Goal: Find specific page/section: Find specific page/section

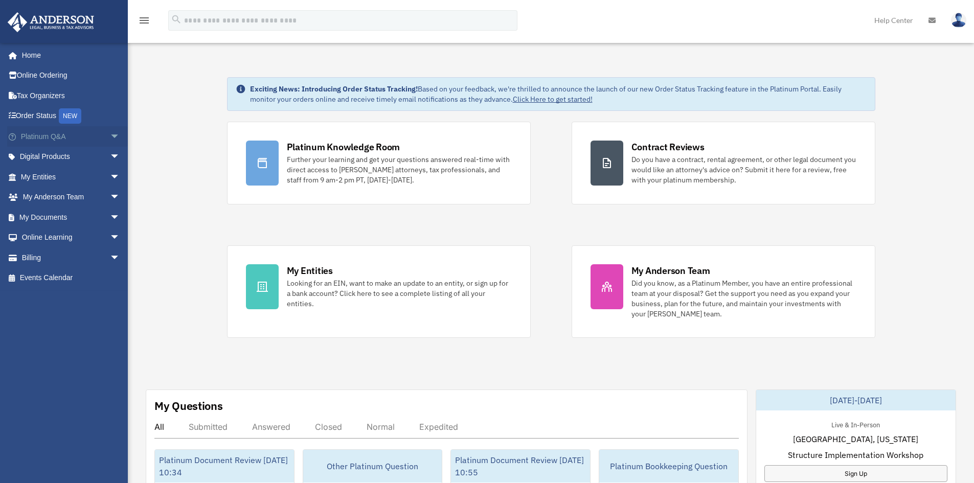
click at [110, 132] on span "arrow_drop_down" at bounding box center [120, 136] width 20 height 21
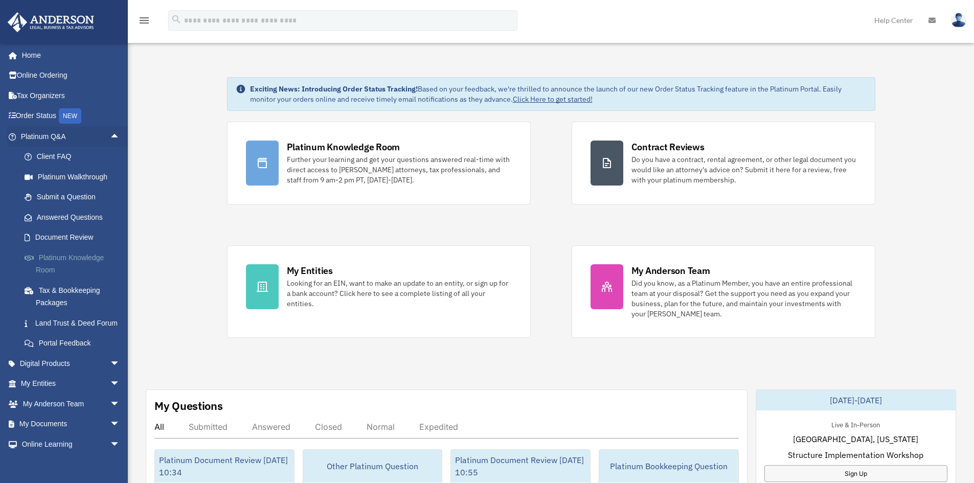
click at [53, 258] on link "Platinum Knowledge Room" at bounding box center [74, 263] width 121 height 33
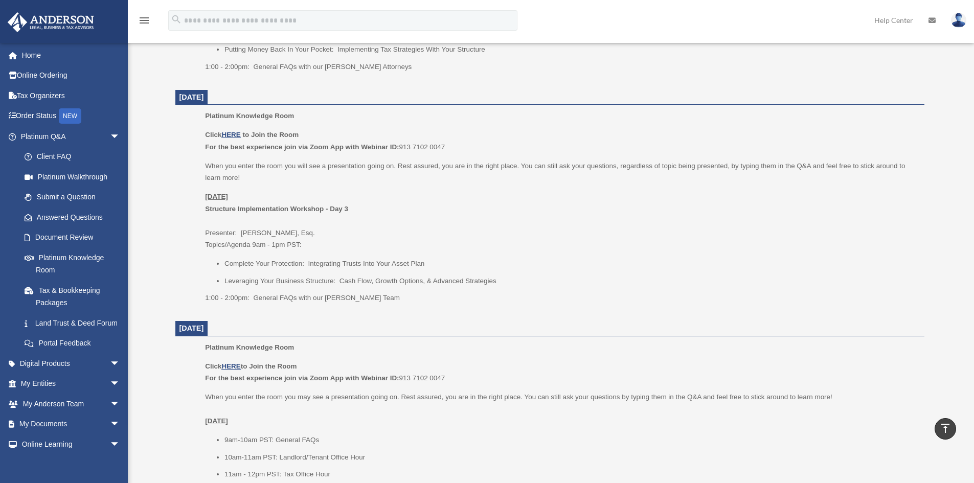
scroll to position [665, 0]
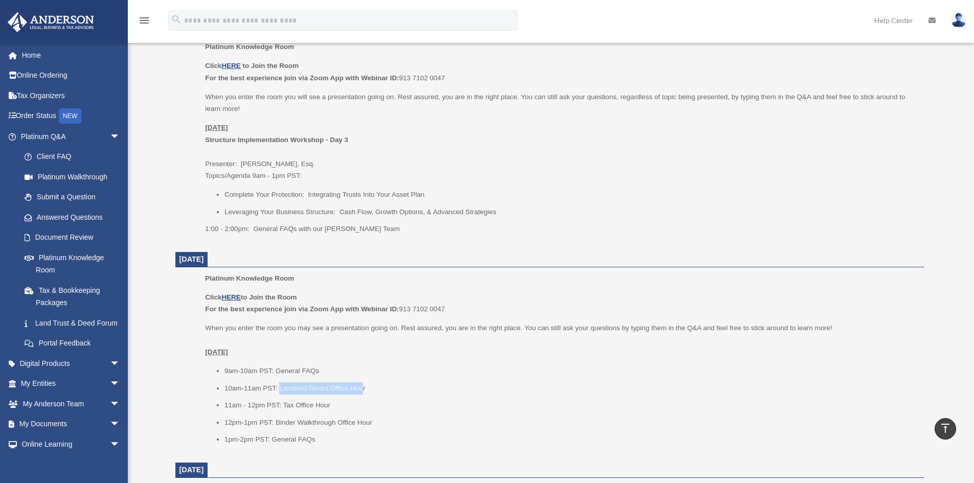
drag, startPoint x: 279, startPoint y: 392, endPoint x: 363, endPoint y: 394, distance: 83.9
click at [363, 394] on li "10am-11am PST: Landlord/Tenant Office Hour" at bounding box center [570, 388] width 693 height 12
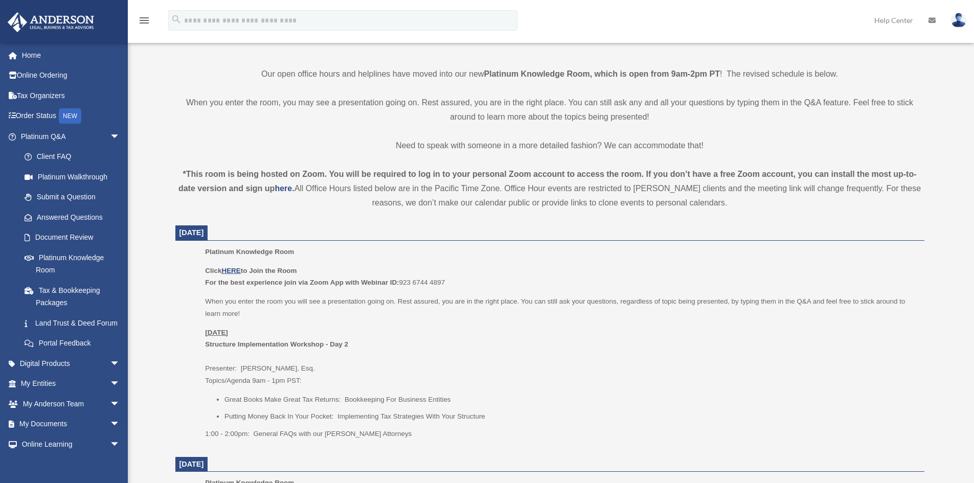
scroll to position [256, 0]
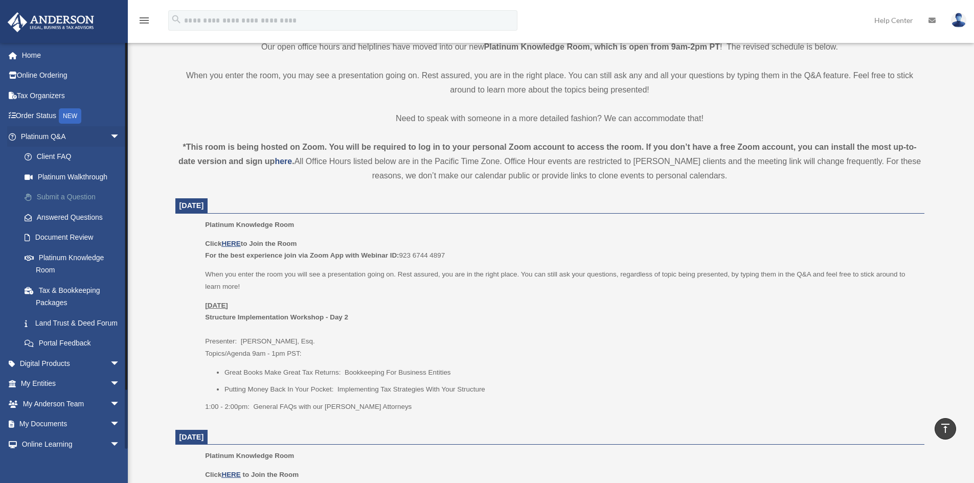
click at [53, 192] on link "Submit a Question" at bounding box center [74, 197] width 121 height 20
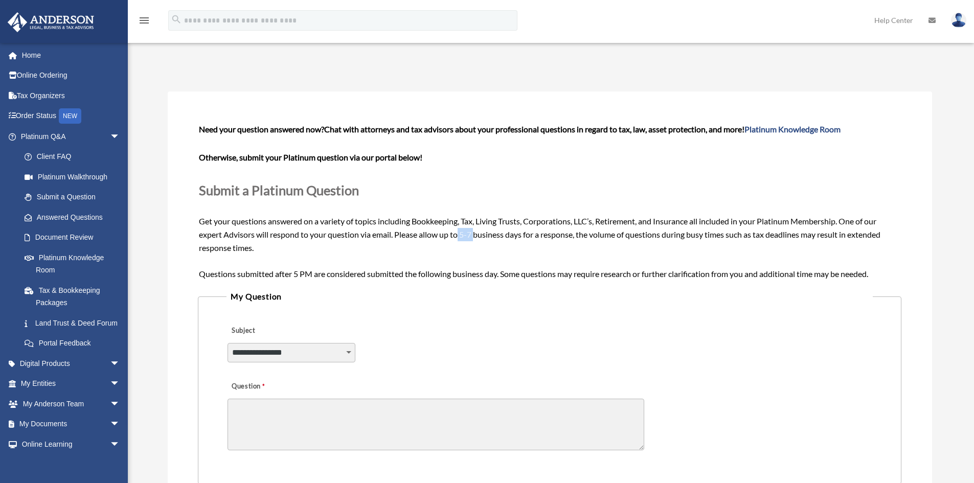
drag, startPoint x: 461, startPoint y: 236, endPoint x: 477, endPoint y: 238, distance: 15.6
click at [477, 238] on span "Need your question answered now? Chat with attorneys and tax advisors about you…" at bounding box center [549, 201] width 701 height 154
click at [499, 247] on div "Need your question answered now? Chat with attorneys and tax advisors about you…" at bounding box center [549, 201] width 701 height 157
click at [57, 233] on link "Document Review" at bounding box center [74, 238] width 121 height 20
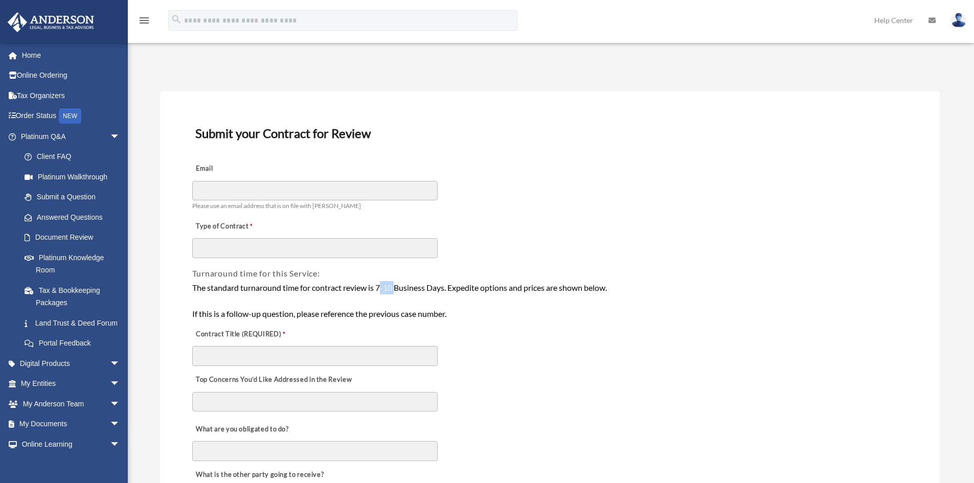
drag, startPoint x: 381, startPoint y: 286, endPoint x: 396, endPoint y: 289, distance: 15.6
click at [396, 289] on div "The standard turnaround time for contract review is 7-10 Business Days. Expedit…" at bounding box center [549, 300] width 715 height 39
click at [110, 131] on span "arrow_drop_down" at bounding box center [120, 136] width 20 height 21
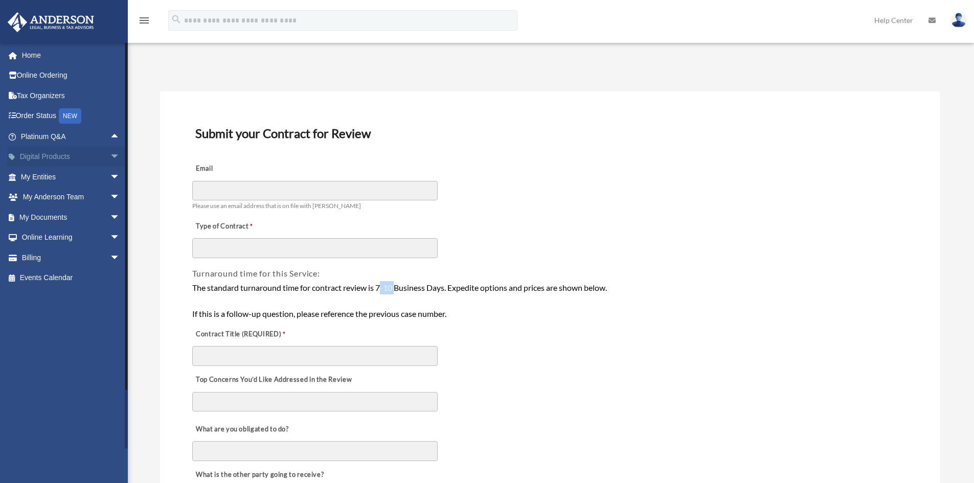
click at [110, 155] on span "arrow_drop_down" at bounding box center [120, 157] width 20 height 21
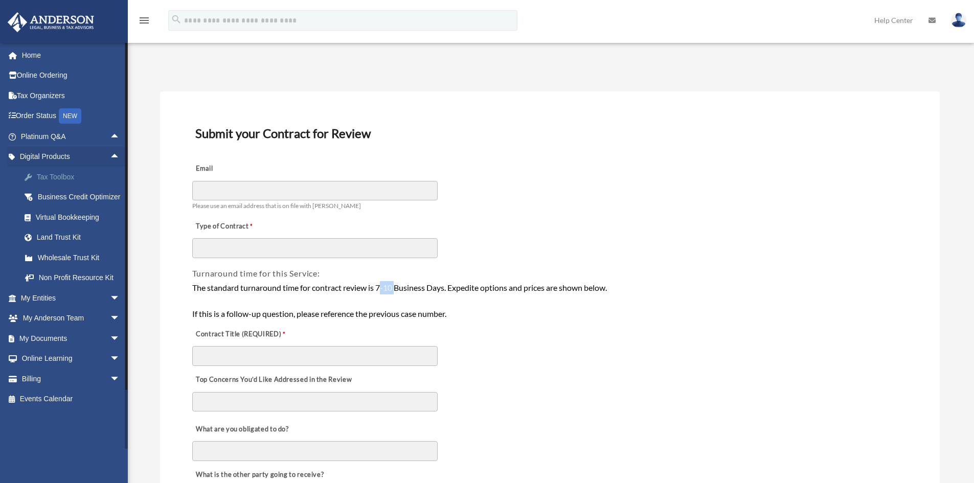
click at [67, 173] on div "Tax Toolbox" at bounding box center [79, 177] width 87 height 13
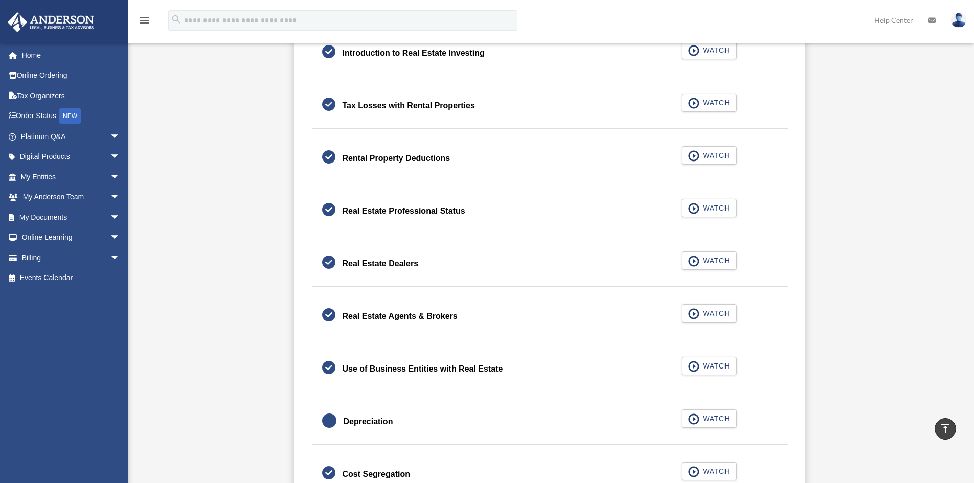
scroll to position [920, 0]
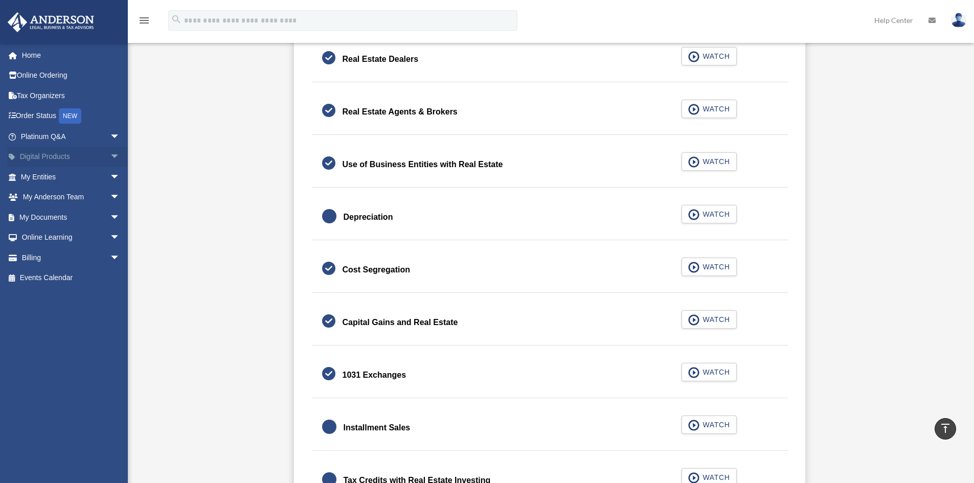
click at [110, 157] on span "arrow_drop_down" at bounding box center [120, 157] width 20 height 21
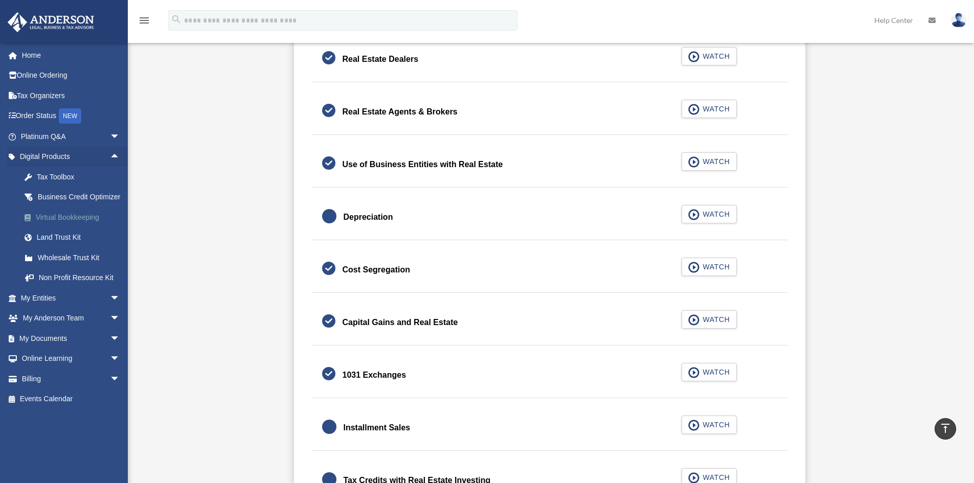
click at [59, 224] on div "Virtual Bookkeeping" at bounding box center [79, 217] width 87 height 13
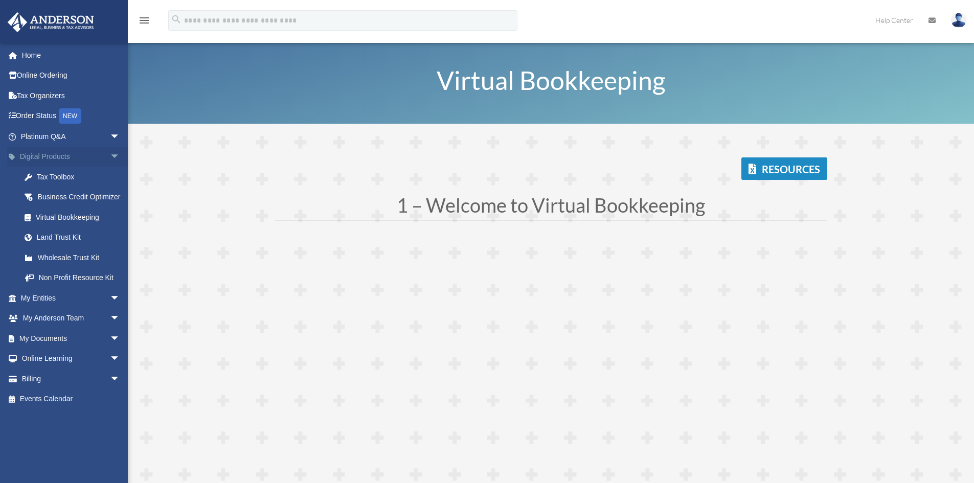
click at [110, 154] on span "arrow_drop_down" at bounding box center [120, 157] width 20 height 21
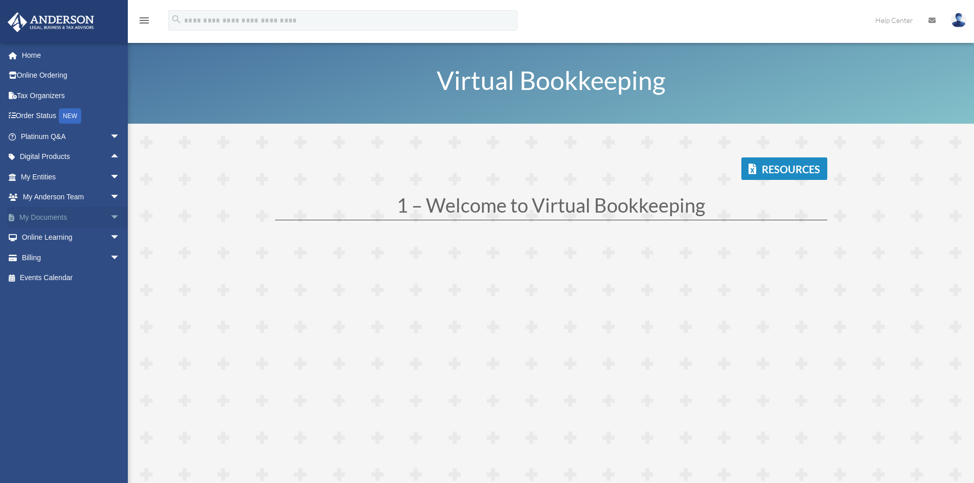
click at [110, 213] on span "arrow_drop_down" at bounding box center [120, 217] width 20 height 21
click at [40, 237] on link "Box" at bounding box center [74, 238] width 121 height 20
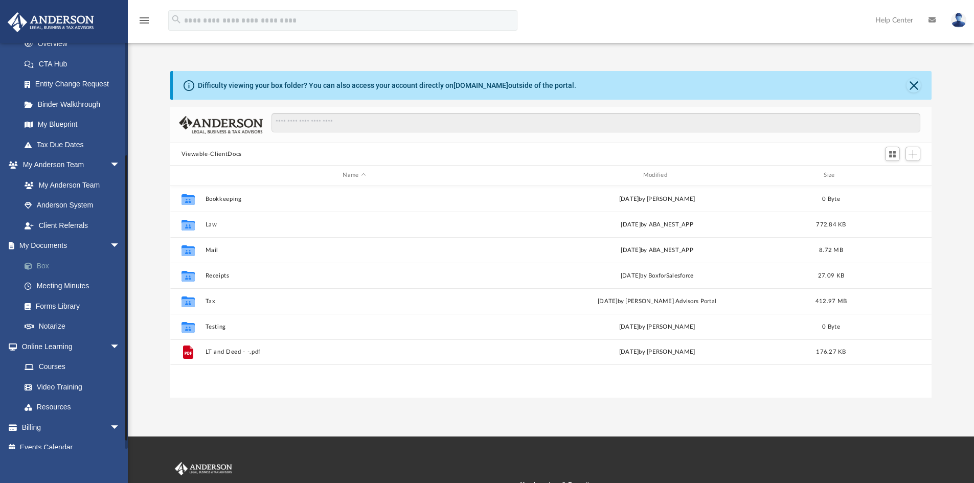
scroll to position [225, 754]
click at [48, 280] on link "Meeting Minutes" at bounding box center [74, 286] width 121 height 20
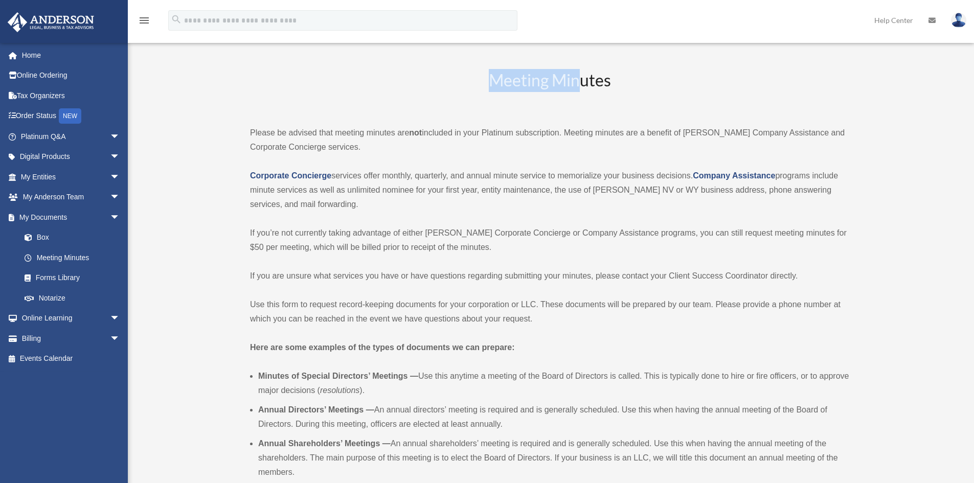
drag, startPoint x: 490, startPoint y: 75, endPoint x: 612, endPoint y: 75, distance: 121.7
click at [597, 76] on h2 "Meeting Minutes" at bounding box center [549, 90] width 599 height 42
click at [557, 82] on h2 "Meeting Minutes" at bounding box center [549, 90] width 599 height 42
click at [583, 82] on h2 "Meeting Minutes" at bounding box center [549, 90] width 599 height 42
drag, startPoint x: 565, startPoint y: 132, endPoint x: 480, endPoint y: 137, distance: 85.5
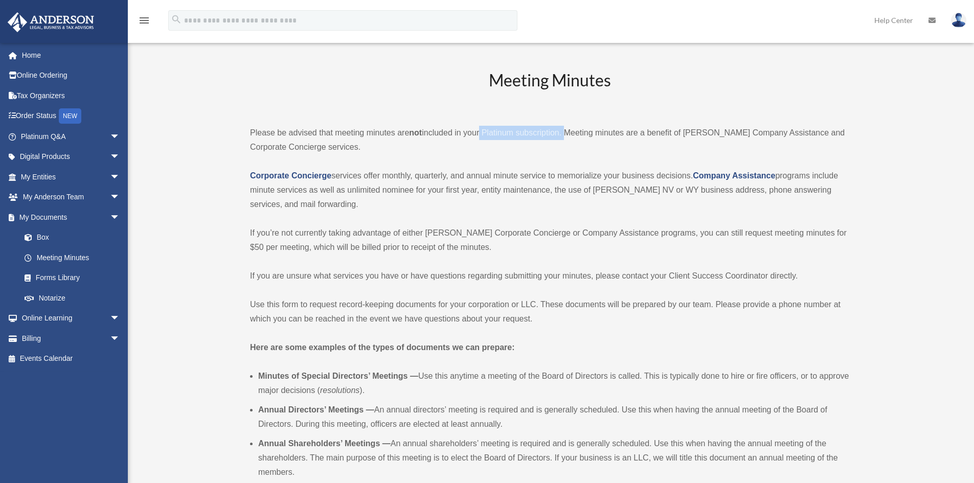
click at [480, 137] on p "Please be advised that meeting minutes are not included in your Platinum subscr…" at bounding box center [549, 140] width 599 height 29
click at [78, 134] on link "Platinum Q&A arrow_drop_down" at bounding box center [71, 136] width 128 height 20
click at [110, 134] on span "arrow_drop_down" at bounding box center [120, 136] width 20 height 21
